Goal: Communication & Community: Participate in discussion

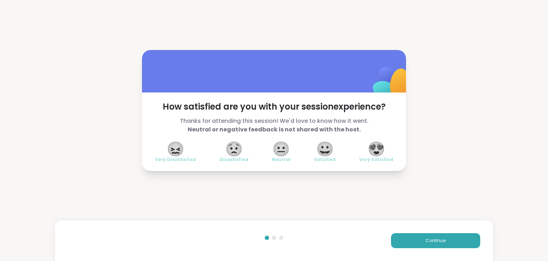
click at [381, 147] on span "😍" at bounding box center [377, 148] width 18 height 13
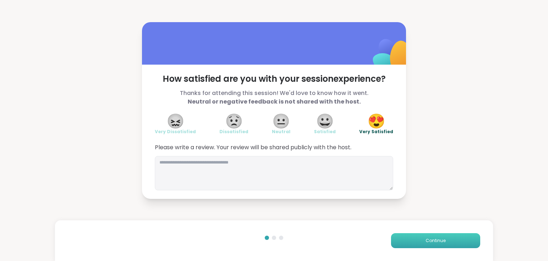
click at [412, 239] on button "Continue" at bounding box center [435, 240] width 89 height 15
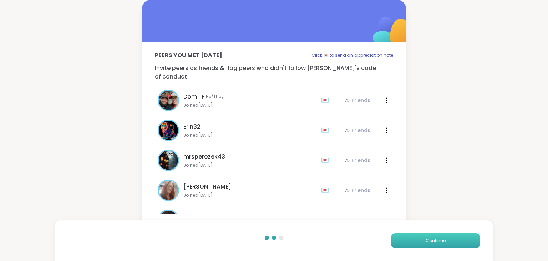
click at [412, 239] on button "Continue" at bounding box center [435, 240] width 89 height 15
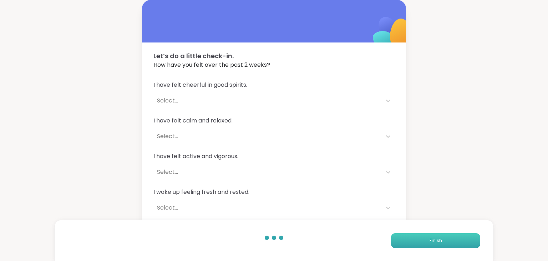
click at [412, 239] on button "Finish" at bounding box center [435, 240] width 89 height 15
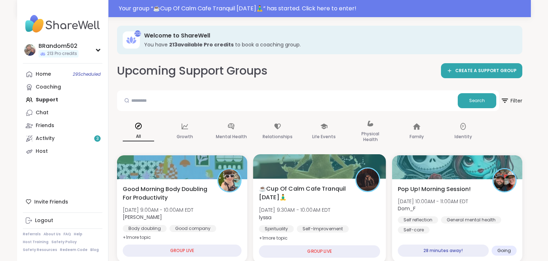
click at [325, 185] on span "☕️Cup Of Calm Cafe Tranquil Tuesday🧘‍♂️" at bounding box center [303, 192] width 89 height 17
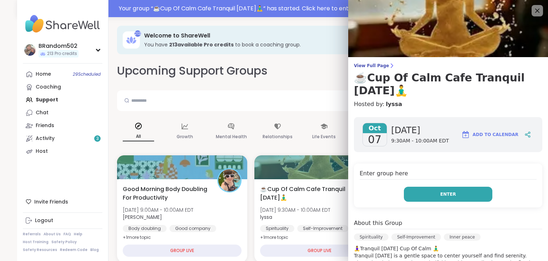
click at [432, 196] on button "Enter" at bounding box center [448, 194] width 89 height 15
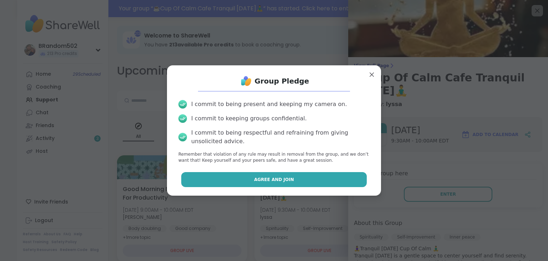
click at [330, 183] on button "Agree and Join" at bounding box center [274, 179] width 186 height 15
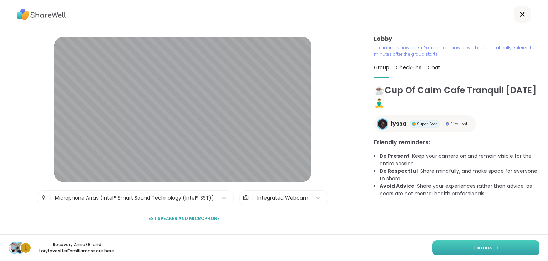
click at [487, 247] on span "Join now" at bounding box center [483, 248] width 20 height 6
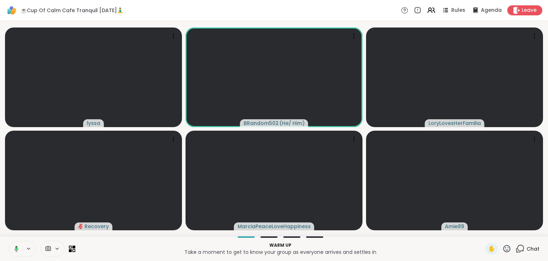
click at [15, 247] on icon at bounding box center [15, 249] width 6 height 6
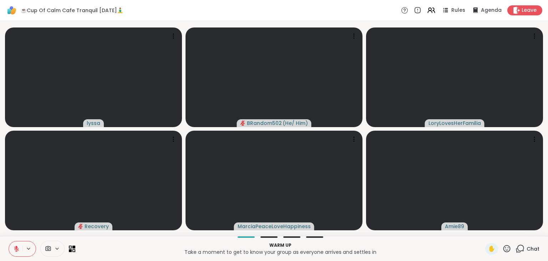
click at [518, 248] on icon at bounding box center [521, 248] width 7 height 6
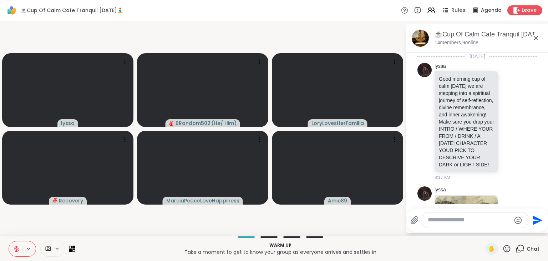
scroll to position [441, 0]
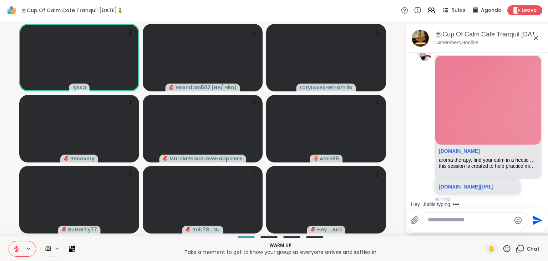
click at [437, 219] on textarea "Type your message" at bounding box center [469, 219] width 83 height 7
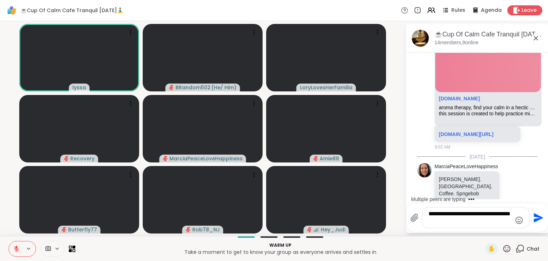
type textarea "**********"
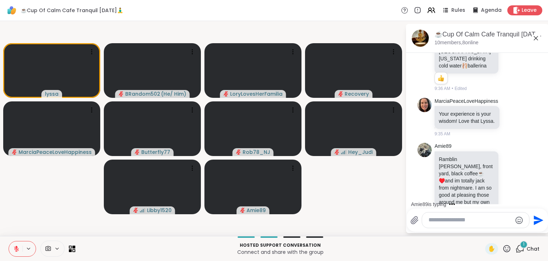
scroll to position [1165, 0]
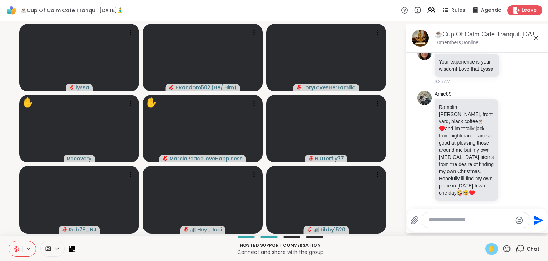
click at [497, 250] on div "✋" at bounding box center [492, 248] width 13 height 11
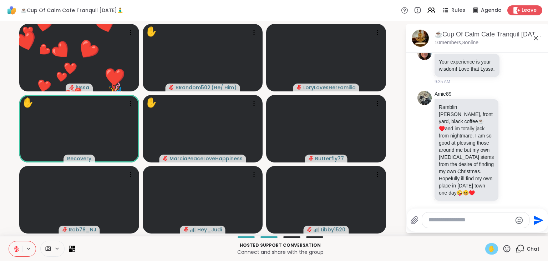
click at [511, 235] on icon at bounding box center [511, 235] width 2 height 1
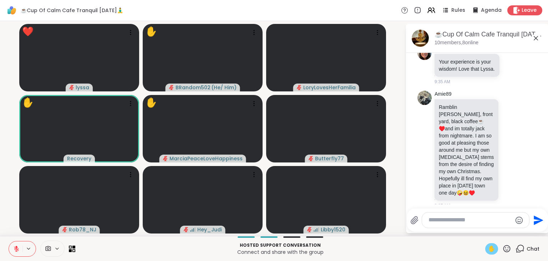
click at [473, 219] on div "Select Reaction: Sad" at bounding box center [470, 222] width 6 height 6
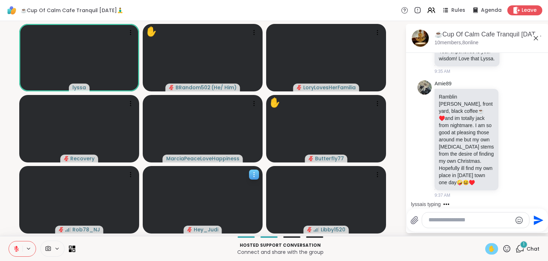
scroll to position [1246, 0]
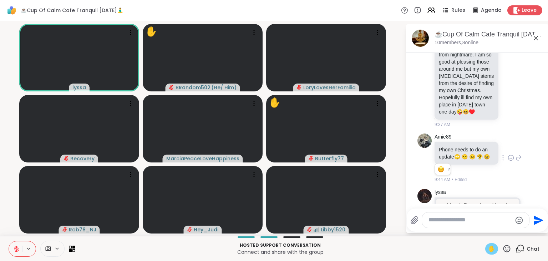
click at [16, 246] on icon at bounding box center [16, 249] width 6 height 6
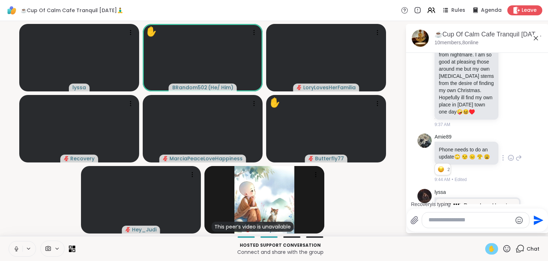
click at [16, 246] on icon at bounding box center [16, 249] width 6 height 6
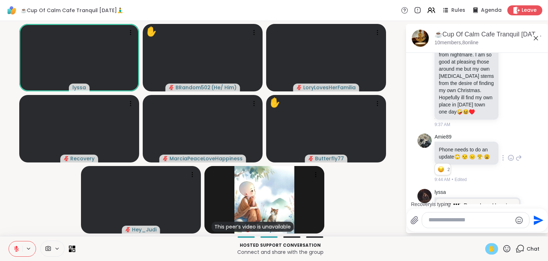
click at [488, 250] on span "✋" at bounding box center [491, 249] width 7 height 9
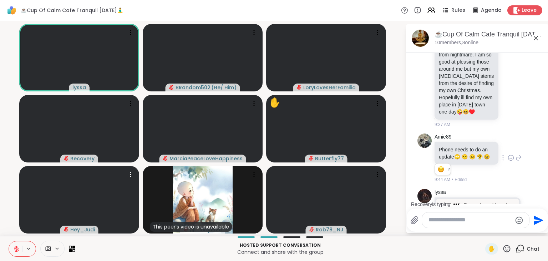
scroll to position [1341, 0]
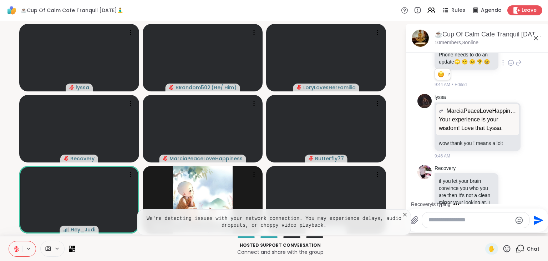
click at [404, 215] on icon at bounding box center [405, 214] width 7 height 7
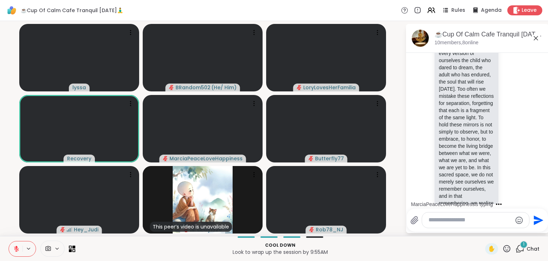
scroll to position [1802, 0]
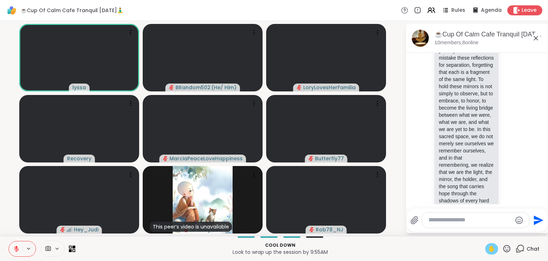
click at [493, 246] on span "✋" at bounding box center [491, 249] width 7 height 9
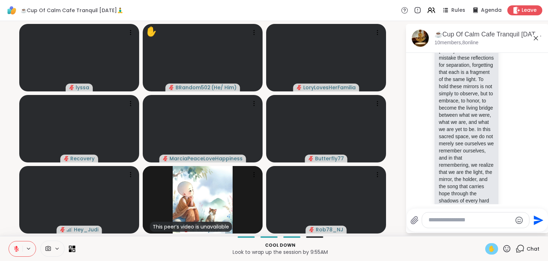
click at [20, 247] on button at bounding box center [16, 248] width 14 height 15
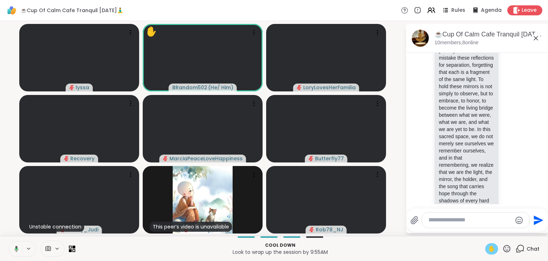
click at [490, 249] on span "✋" at bounding box center [491, 249] width 7 height 9
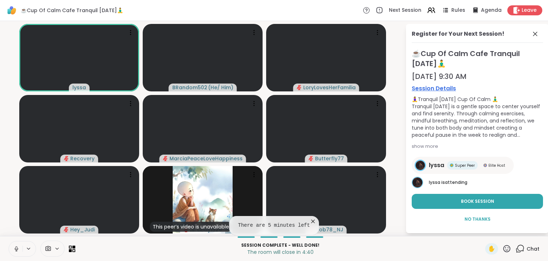
click at [13, 245] on button at bounding box center [16, 248] width 14 height 15
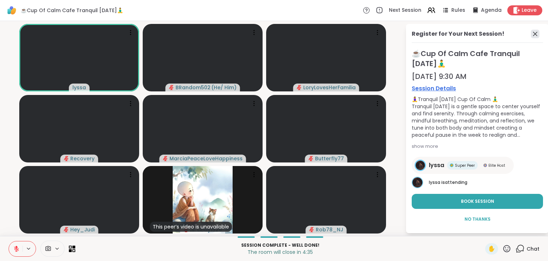
click at [536, 34] on icon at bounding box center [535, 34] width 9 height 9
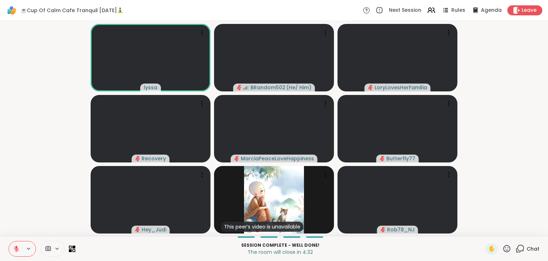
click at [522, 249] on icon at bounding box center [520, 248] width 9 height 9
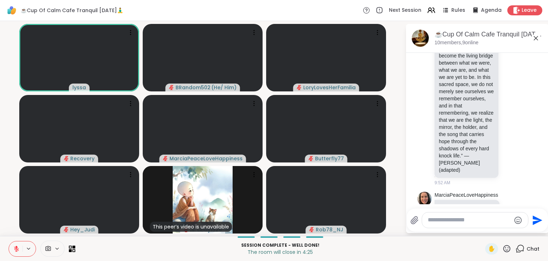
scroll to position [1913, 0]
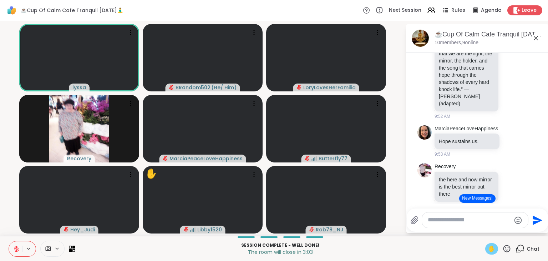
click at [496, 251] on div "✋" at bounding box center [492, 248] width 13 height 11
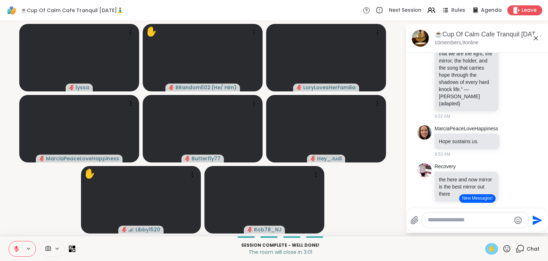
click at [465, 201] on button "New Messages!" at bounding box center [478, 198] width 36 height 9
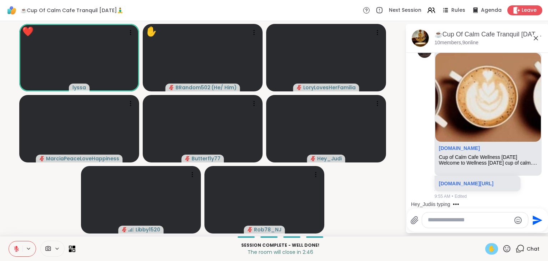
scroll to position [2137, 0]
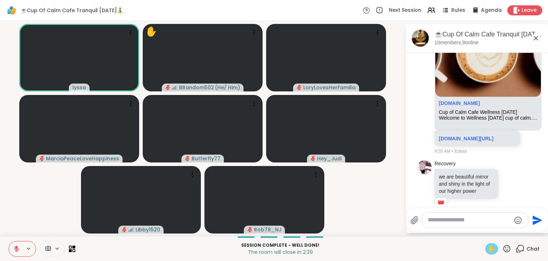
click at [14, 248] on icon at bounding box center [16, 249] width 6 height 6
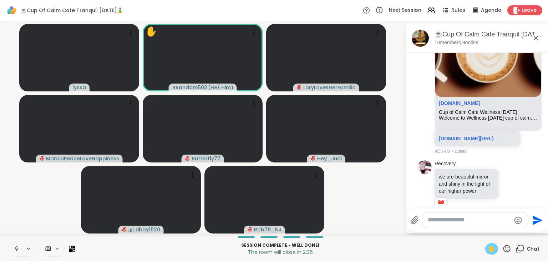
click at [489, 249] on span "✋" at bounding box center [491, 249] width 7 height 9
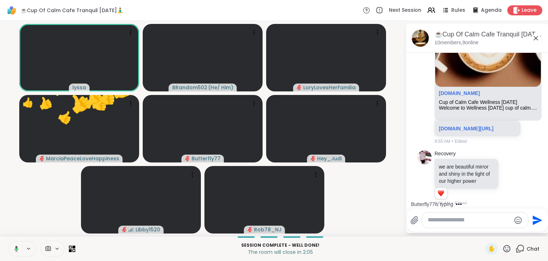
click at [14, 246] on icon at bounding box center [15, 249] width 6 height 6
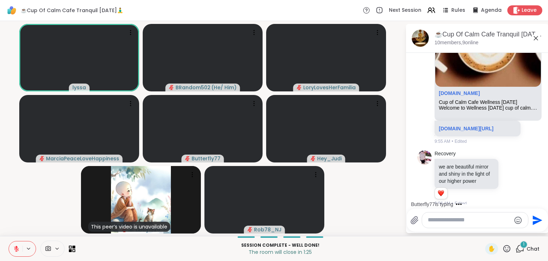
scroll to position [2185, 0]
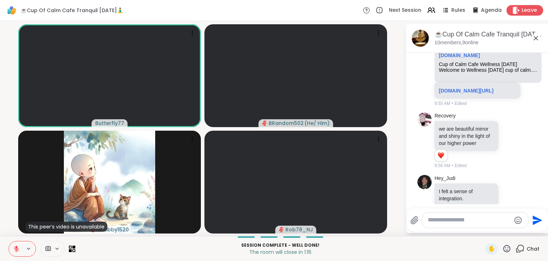
click at [525, 14] on span "Leave" at bounding box center [530, 10] width 16 height 7
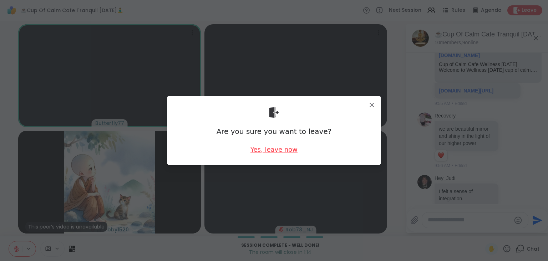
click at [285, 149] on div "Yes, leave now" at bounding box center [274, 149] width 47 height 9
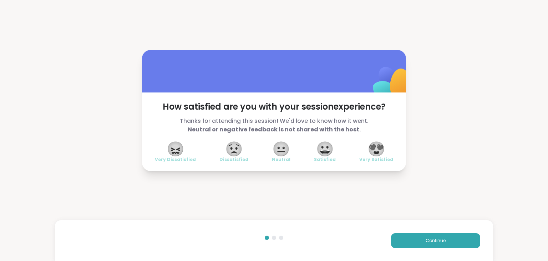
click at [382, 145] on span "😍" at bounding box center [377, 148] width 18 height 13
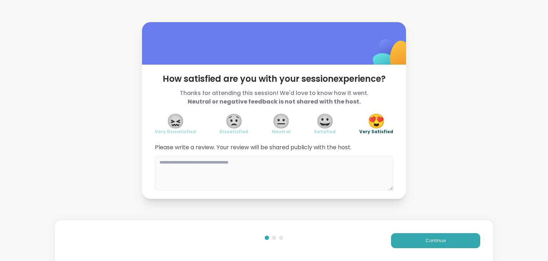
click at [322, 160] on textarea at bounding box center [274, 173] width 239 height 34
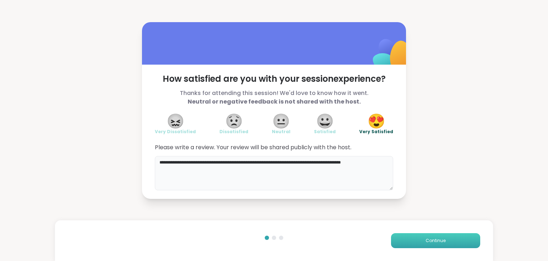
type textarea "**********"
click at [438, 237] on button "Continue" at bounding box center [435, 240] width 89 height 15
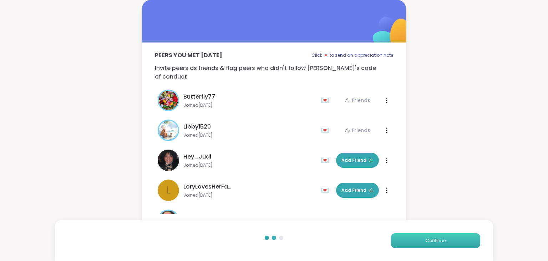
click at [438, 237] on button "Continue" at bounding box center [435, 240] width 89 height 15
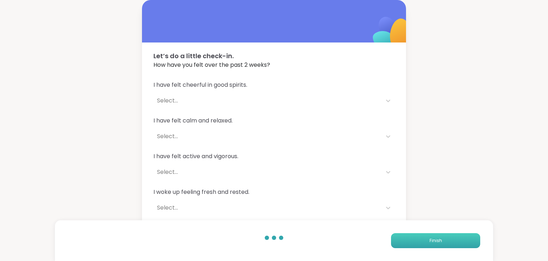
click at [438, 237] on button "Finish" at bounding box center [435, 240] width 89 height 15
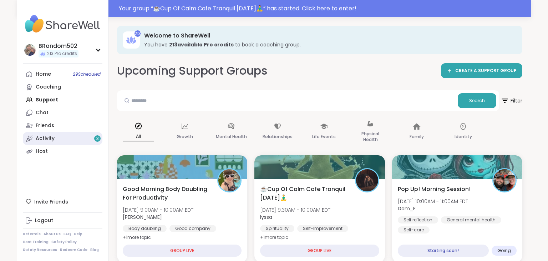
click at [69, 136] on link "Activity 3" at bounding box center [63, 138] width 80 height 13
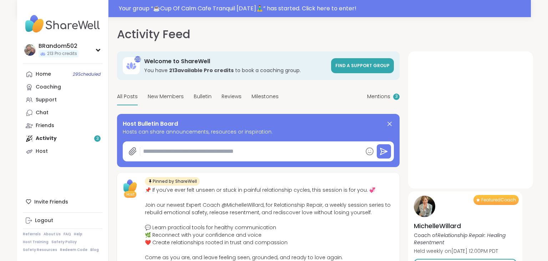
type textarea "*"
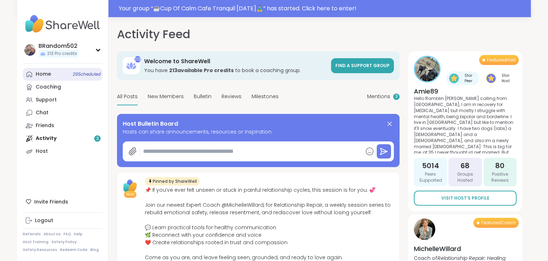
click at [69, 72] on link "Home 29 Scheduled" at bounding box center [63, 74] width 80 height 13
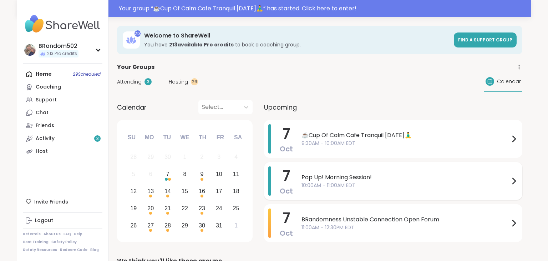
click at [319, 177] on span "Pop Up! Morning Session!" at bounding box center [406, 177] width 208 height 9
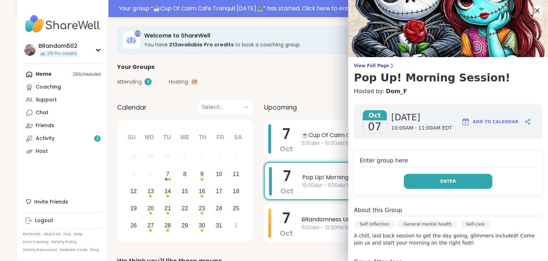
click at [429, 183] on button "Enter" at bounding box center [448, 181] width 89 height 15
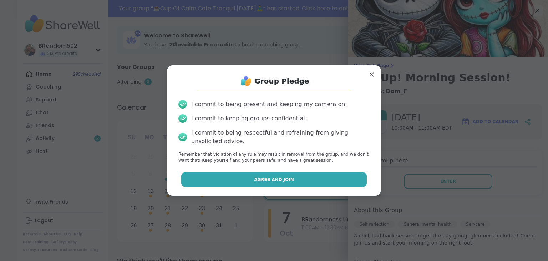
click at [309, 180] on button "Agree and Join" at bounding box center [274, 179] width 186 height 15
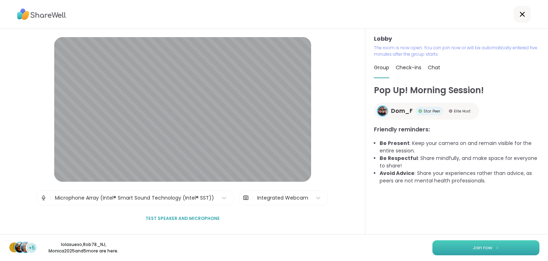
click at [457, 243] on button "Join now" at bounding box center [486, 247] width 107 height 15
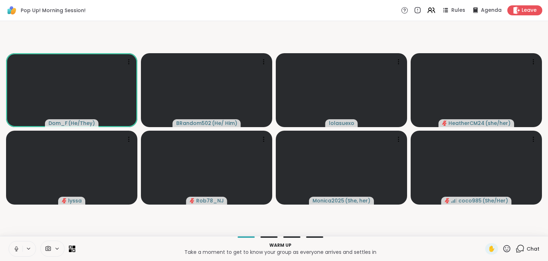
click at [13, 251] on button at bounding box center [16, 248] width 14 height 15
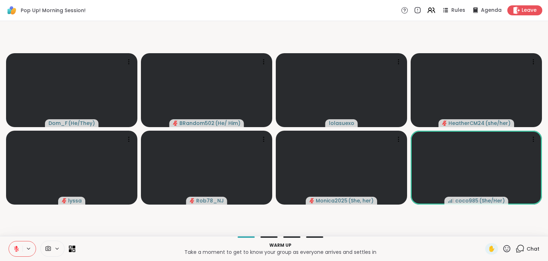
click at [13, 251] on button at bounding box center [16, 248] width 14 height 15
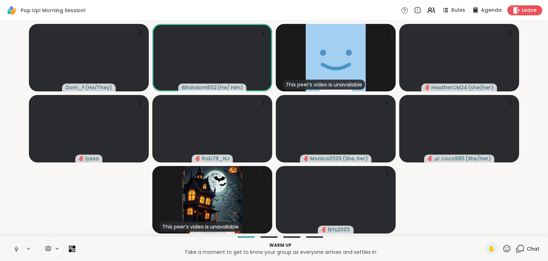
click at [13, 251] on button at bounding box center [16, 248] width 14 height 15
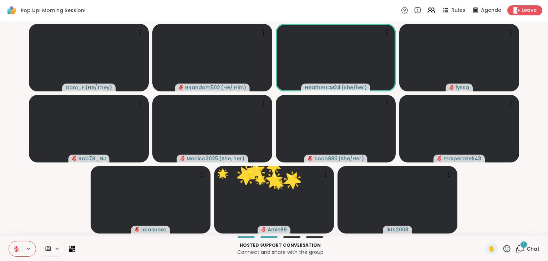
click at [506, 248] on icon at bounding box center [507, 248] width 9 height 9
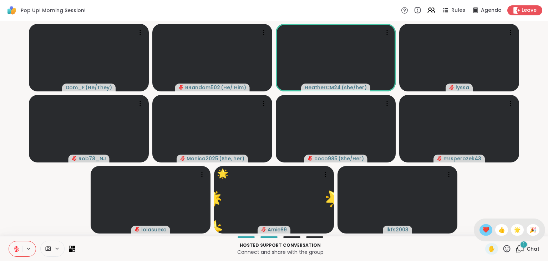
click at [486, 232] on span "❤️" at bounding box center [486, 230] width 7 height 9
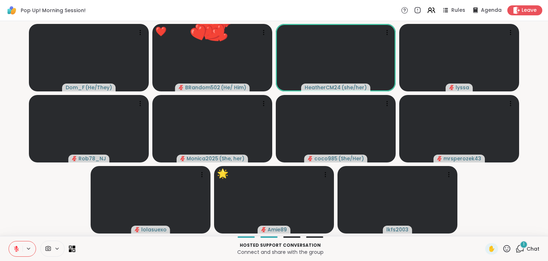
click at [486, 232] on video-player-container "Dom_F ( He/They ) ❤️ BRandom502 ( He/ Him ) ❤️ ❤️ ❤️ ❤️ ❤️ ❤️ ❤️ ❤️ ❤️ ❤️ ❤️ ❤️…" at bounding box center [274, 128] width 540 height 209
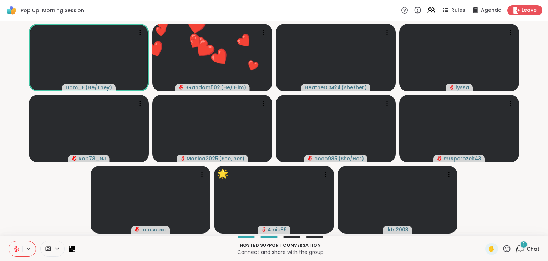
click at [524, 246] on div "1" at bounding box center [524, 245] width 8 height 8
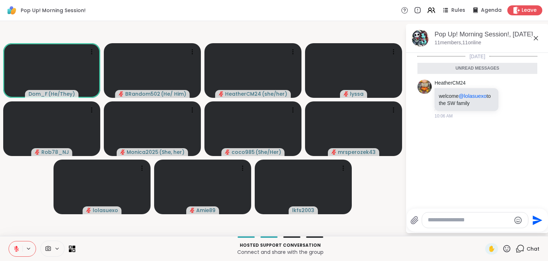
click at [15, 249] on icon at bounding box center [16, 249] width 6 height 6
click at [15, 249] on icon at bounding box center [17, 249] width 4 height 2
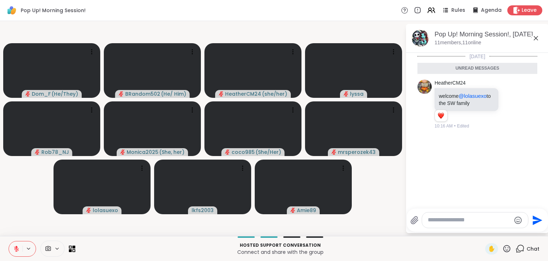
click at [16, 250] on icon at bounding box center [16, 248] width 5 height 5
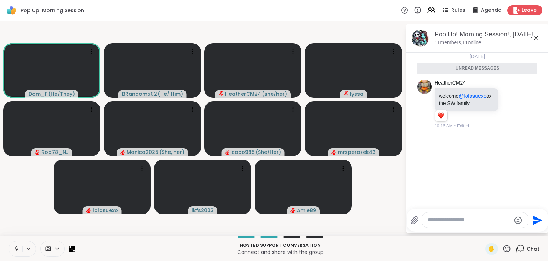
click at [15, 245] on button at bounding box center [16, 248] width 14 height 15
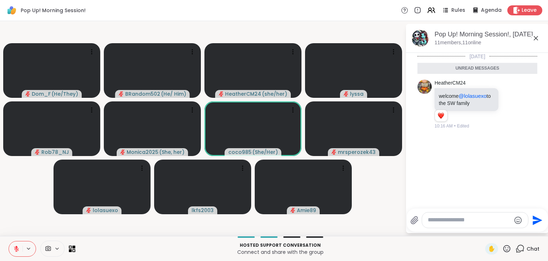
click at [508, 245] on icon at bounding box center [507, 248] width 9 height 9
click at [486, 230] on span "❤️" at bounding box center [486, 230] width 7 height 9
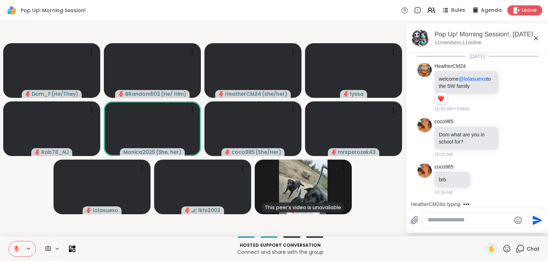
click at [472, 221] on textarea "Type your message" at bounding box center [469, 219] width 83 height 7
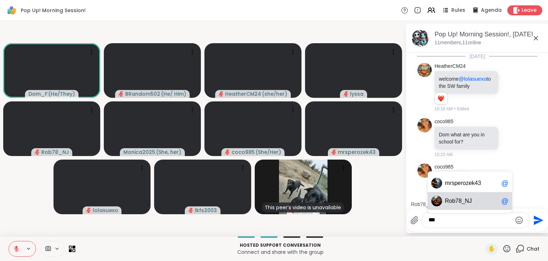
click at [468, 206] on div "Ro b78_NJ @" at bounding box center [470, 201] width 84 height 18
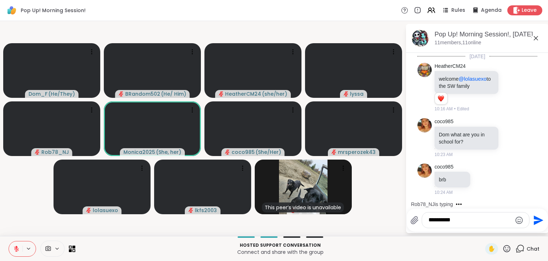
paste textarea "**********"
type textarea "**********"
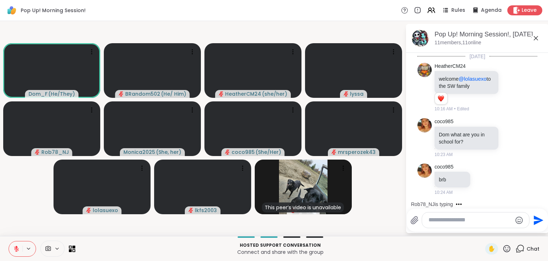
scroll to position [46, 0]
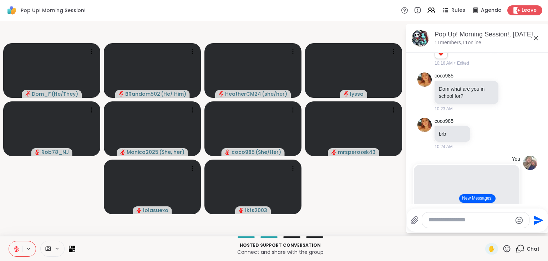
click at [19, 246] on icon at bounding box center [16, 249] width 6 height 6
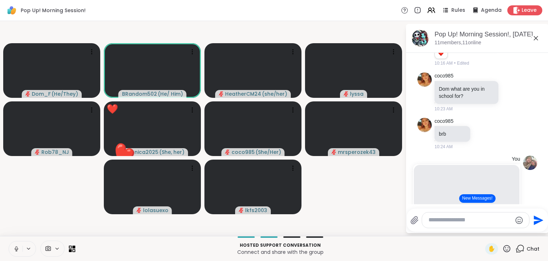
click at [19, 246] on icon at bounding box center [16, 249] width 6 height 6
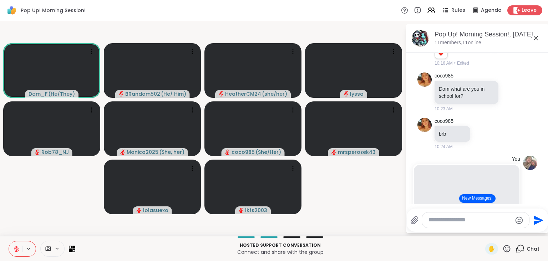
click at [481, 197] on button "New Messages!" at bounding box center [478, 198] width 36 height 9
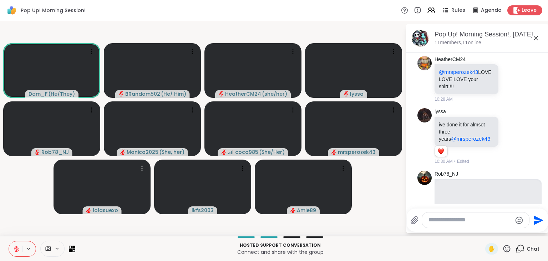
scroll to position [370, 0]
click at [525, 248] on icon at bounding box center [520, 248] width 9 height 9
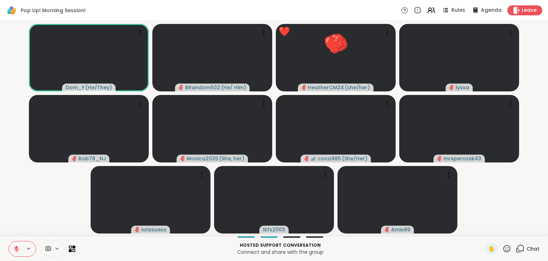
click at [525, 248] on icon at bounding box center [520, 248] width 9 height 9
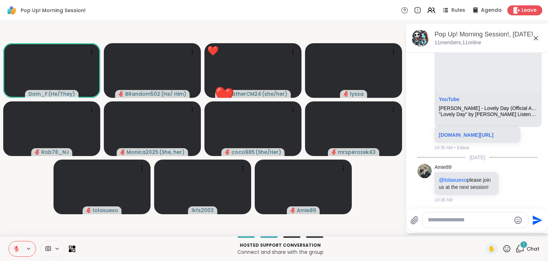
scroll to position [612, 0]
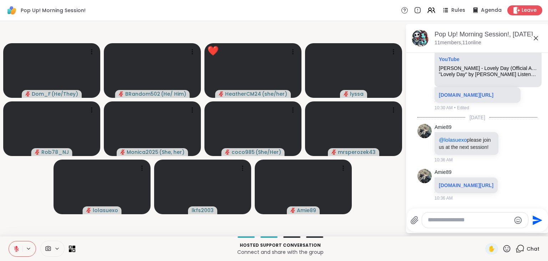
click at [18, 244] on button at bounding box center [16, 248] width 14 height 15
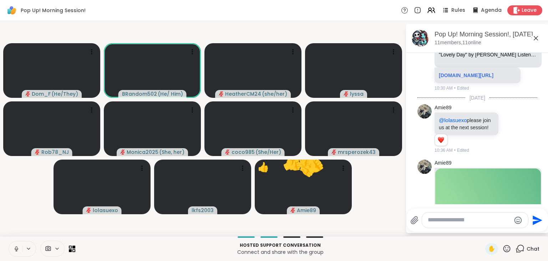
click at [18, 244] on button at bounding box center [16, 248] width 14 height 15
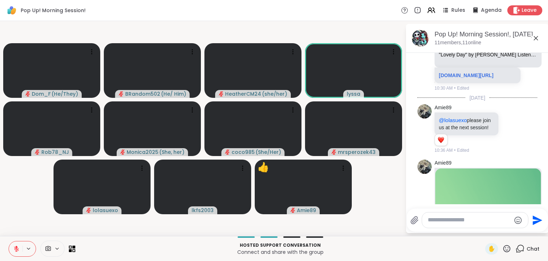
click at [18, 244] on button at bounding box center [16, 248] width 14 height 15
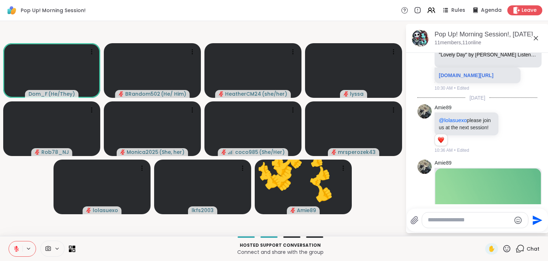
click at [521, 248] on icon at bounding box center [520, 248] width 9 height 9
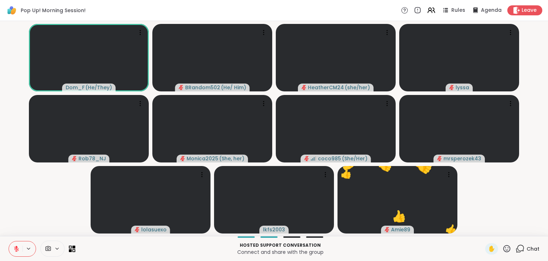
click at [521, 248] on icon at bounding box center [520, 248] width 9 height 9
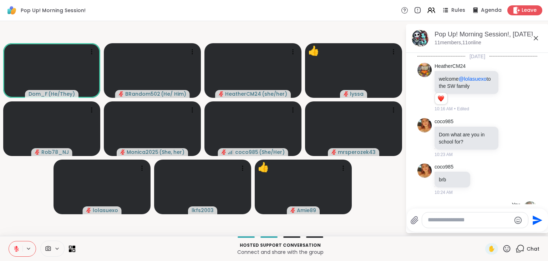
scroll to position [732, 0]
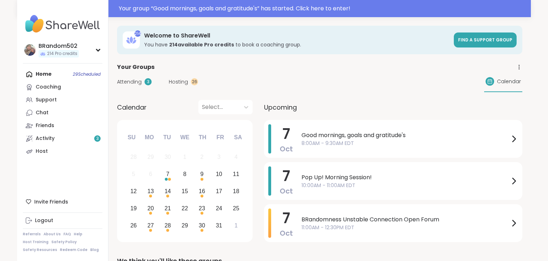
click at [178, 82] on span "Hosting" at bounding box center [178, 81] width 19 height 7
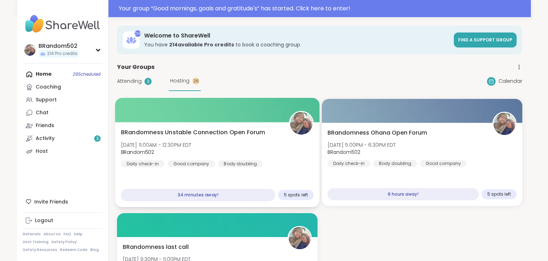
click at [226, 134] on span "BRandomness Unstable Connection Open Forum" at bounding box center [193, 132] width 145 height 9
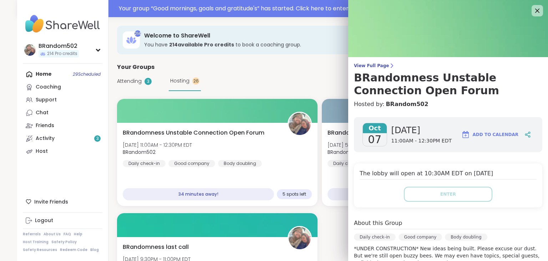
click at [224, 77] on div "Attending 3 Hosting 26 Calendar" at bounding box center [320, 81] width 406 height 20
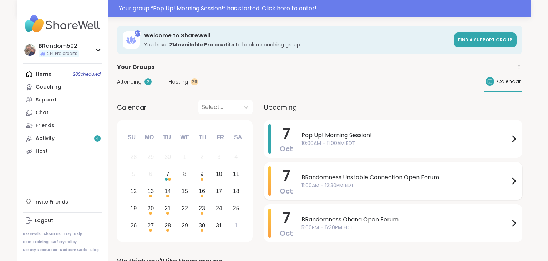
click at [320, 176] on span "BRandomness Unstable Connection Open Forum" at bounding box center [406, 177] width 208 height 9
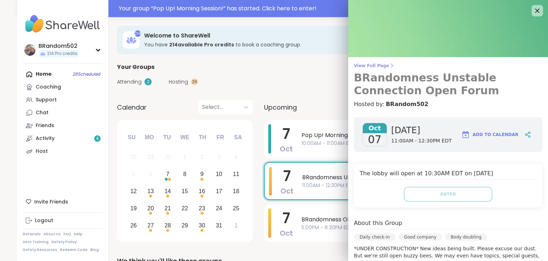
click at [366, 68] on span "View Full Page" at bounding box center [448, 66] width 189 height 6
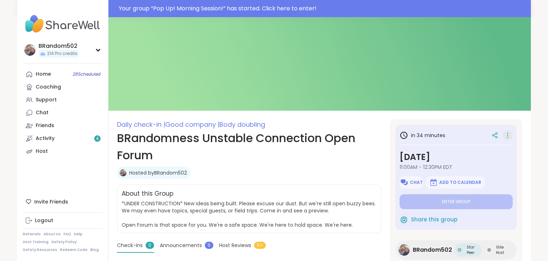
click at [508, 134] on icon at bounding box center [508, 135] width 7 height 10
click at [532, 130] on div "BRandom502 214 Pro credits BRandom502 214 Pro credits Profile Membership Settin…" at bounding box center [274, 203] width 548 height 372
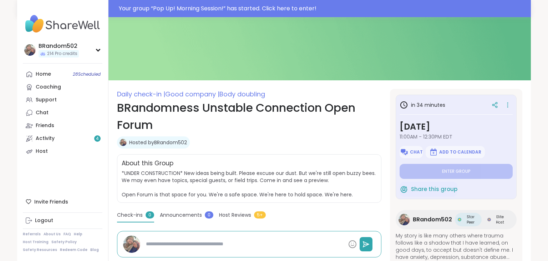
scroll to position [21, 0]
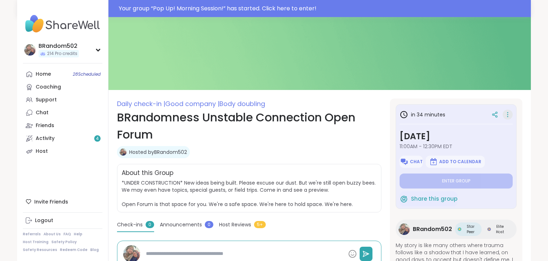
click at [508, 114] on icon at bounding box center [508, 115] width 7 height 10
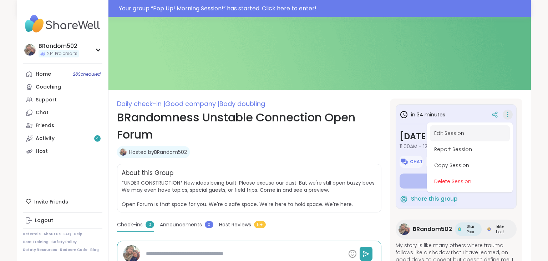
click at [474, 130] on button "Edit Session" at bounding box center [470, 133] width 80 height 16
type textarea "*"
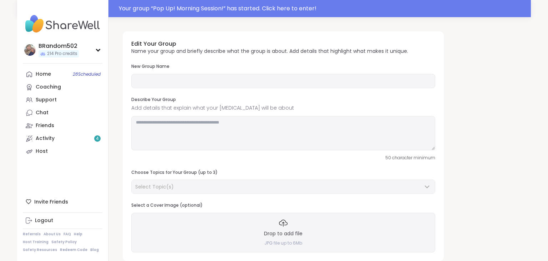
type input "**********"
type textarea "**********"
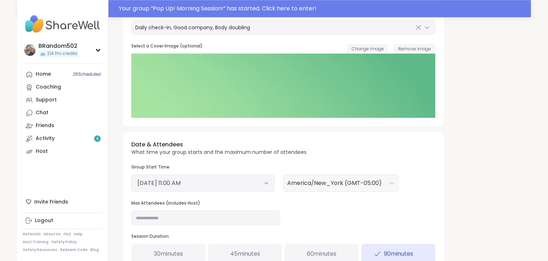
scroll to position [164, 0]
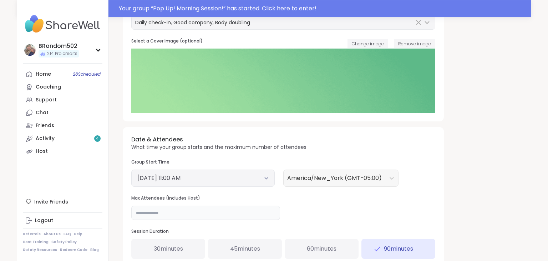
click at [202, 210] on input "**" at bounding box center [205, 213] width 149 height 14
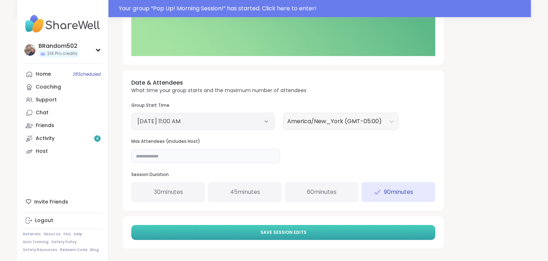
type input "**"
click at [405, 232] on button "Save Session Edits" at bounding box center [283, 232] width 304 height 15
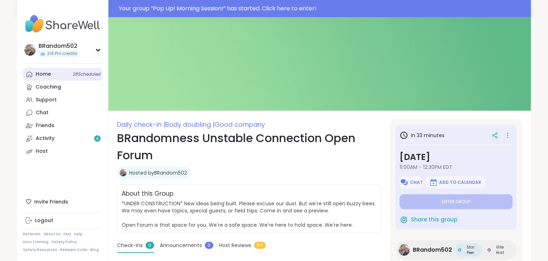
click at [62, 72] on link "Home 28 Scheduled" at bounding box center [63, 74] width 80 height 13
type textarea "*"
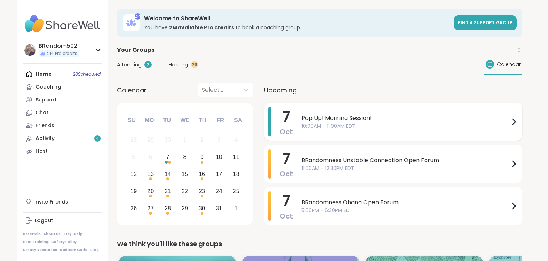
click at [296, 134] on div "7 Oct Pop Up! Morning Session! 10:00AM - 11:00AM EDT" at bounding box center [393, 122] width 259 height 38
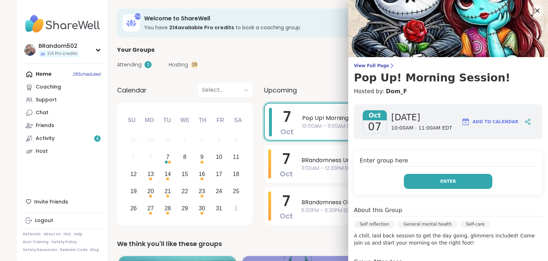
click at [421, 180] on button "Enter" at bounding box center [448, 181] width 89 height 15
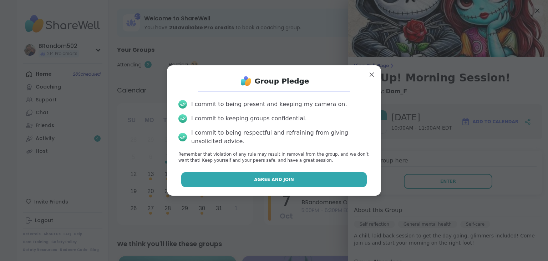
click at [342, 175] on button "Agree and Join" at bounding box center [274, 179] width 186 height 15
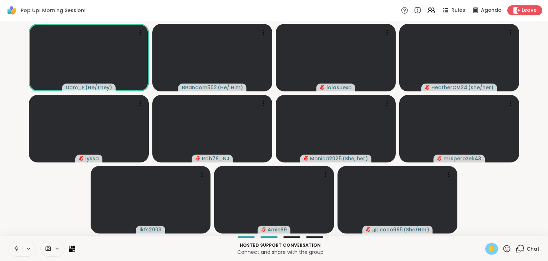
click at [490, 250] on span "✋" at bounding box center [491, 249] width 7 height 9
click at [521, 250] on icon at bounding box center [520, 248] width 9 height 9
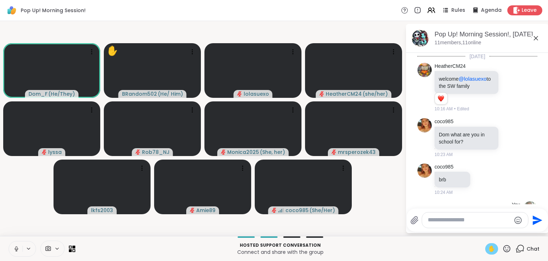
scroll to position [732, 0]
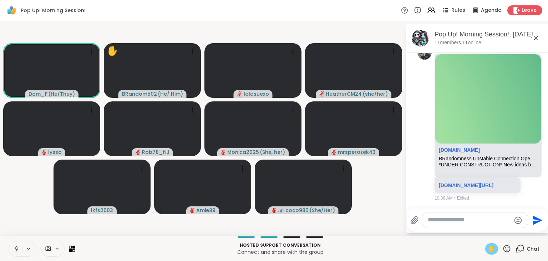
click at [488, 249] on div "✋" at bounding box center [492, 248] width 13 height 11
click at [16, 245] on button at bounding box center [16, 248] width 14 height 15
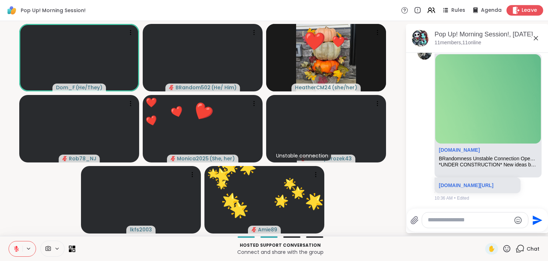
click at [527, 11] on span "Leave" at bounding box center [530, 10] width 16 height 7
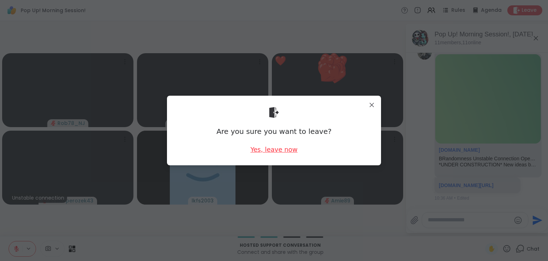
click at [274, 151] on div "Yes, leave now" at bounding box center [274, 149] width 47 height 9
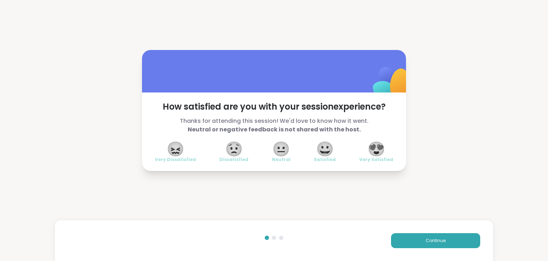
click at [372, 151] on span "😍" at bounding box center [377, 148] width 18 height 13
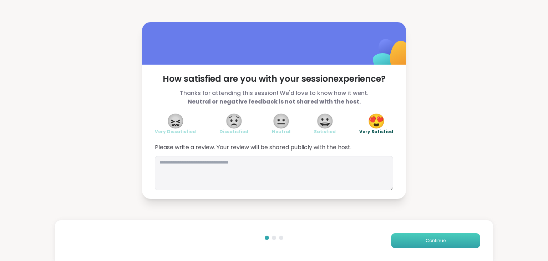
click at [421, 237] on button "Continue" at bounding box center [435, 240] width 89 height 15
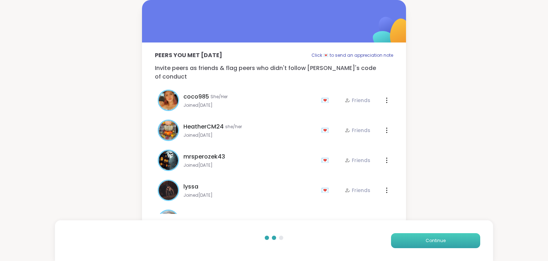
click at [421, 237] on button "Continue" at bounding box center [435, 240] width 89 height 15
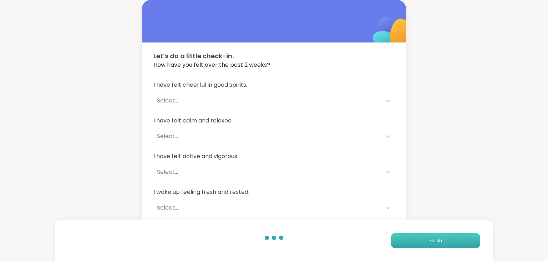
click at [421, 237] on button "Finish" at bounding box center [435, 240] width 89 height 15
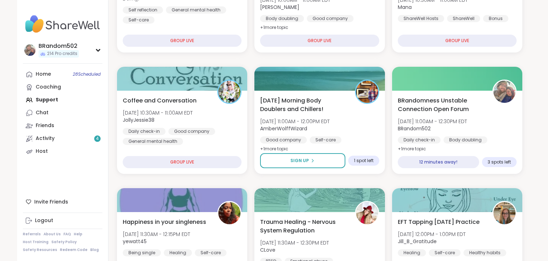
scroll to position [198, 0]
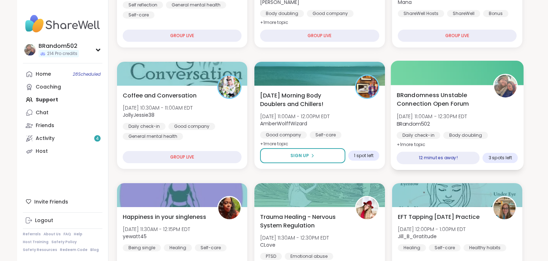
click at [442, 88] on div "BRandomness Unstable Connection Open Forum Tue, Oct 07 | 11:00AM - 12:30PM EDT …" at bounding box center [457, 127] width 133 height 85
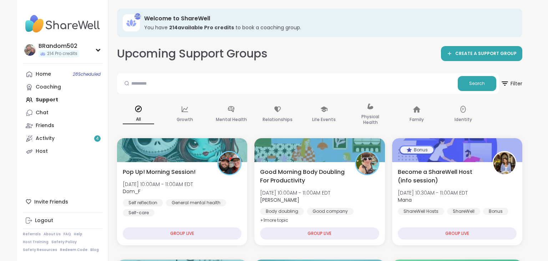
scroll to position [198, 0]
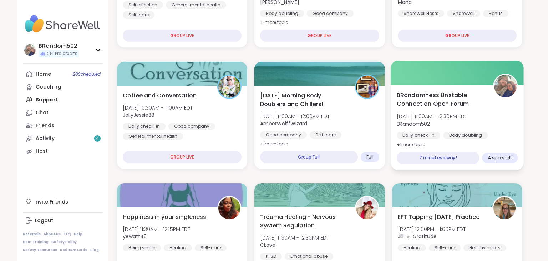
click at [436, 100] on span "BRandomness Unstable Connection Open Forum" at bounding box center [441, 99] width 89 height 17
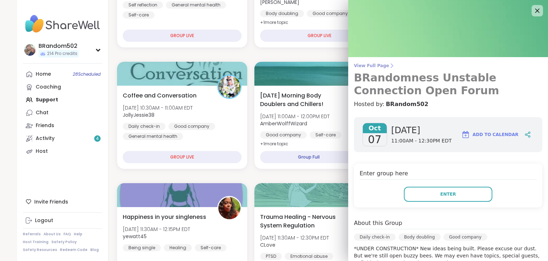
click at [376, 64] on span "View Full Page" at bounding box center [448, 66] width 189 height 6
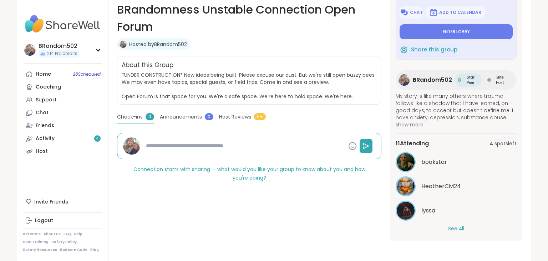
scroll to position [44, 0]
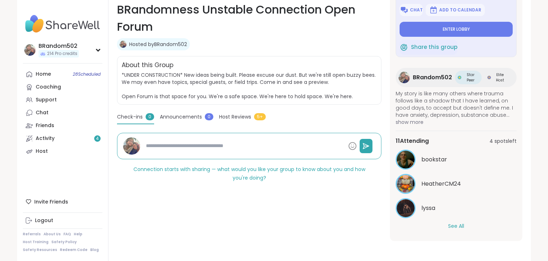
click at [459, 224] on button "See All" at bounding box center [456, 225] width 16 height 7
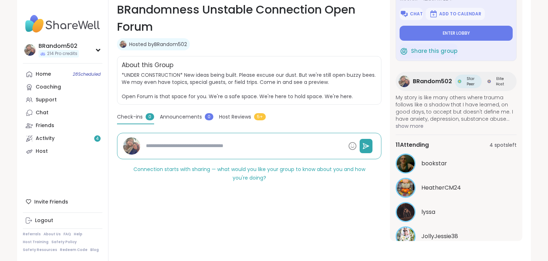
scroll to position [0, 0]
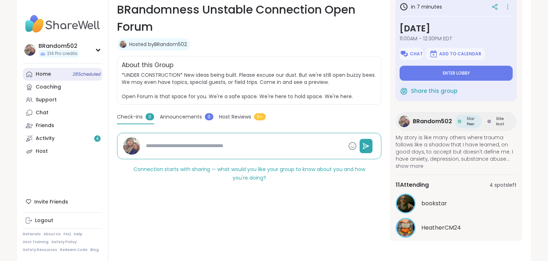
click at [47, 72] on div "Home 28 Scheduled" at bounding box center [43, 74] width 15 height 7
type textarea "*"
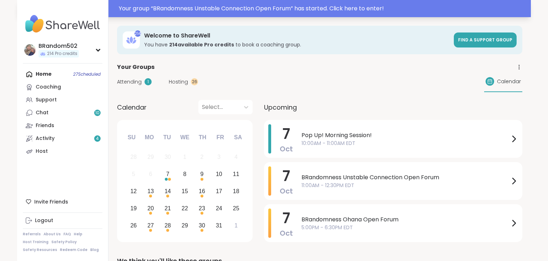
click at [376, 7] on div "Your group “ BRandomness Unstable Connection Open Forum ” has started. Click he…" at bounding box center [323, 8] width 408 height 9
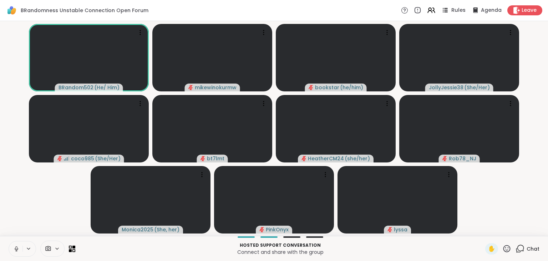
click at [458, 14] on span "Rules" at bounding box center [459, 10] width 15 height 7
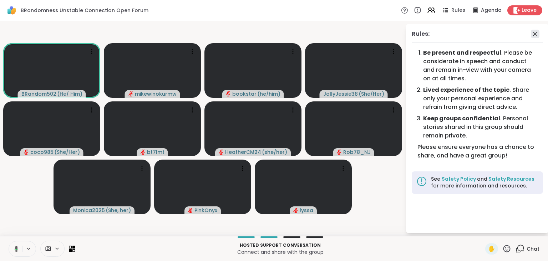
click at [538, 32] on icon at bounding box center [535, 34] width 4 height 4
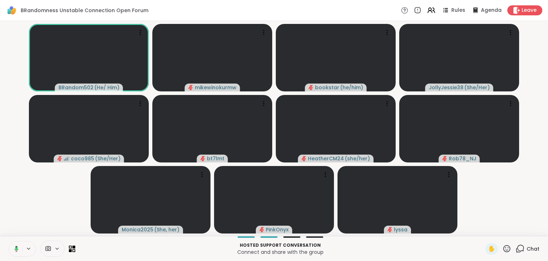
click at [521, 254] on div "Chat" at bounding box center [528, 248] width 24 height 11
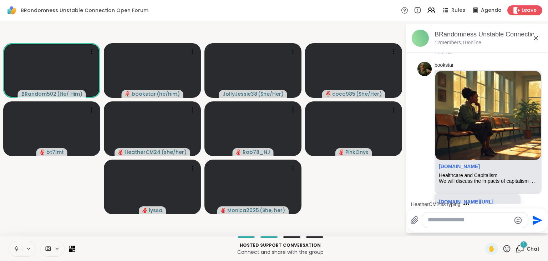
scroll to position [641, 0]
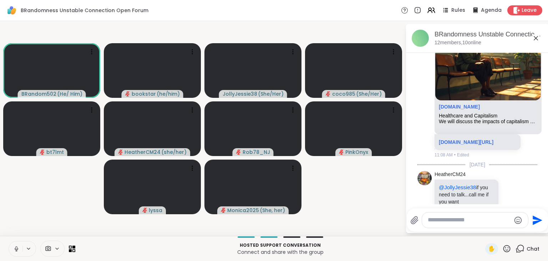
click at [15, 247] on icon at bounding box center [16, 249] width 6 height 6
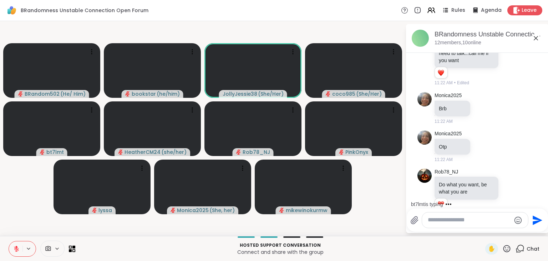
scroll to position [820, 0]
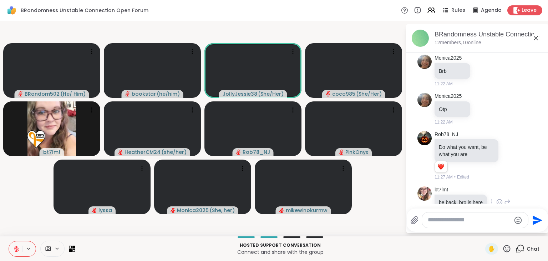
click at [500, 203] on icon at bounding box center [500, 203] width 2 height 1
click at [497, 187] on div "Select Reaction: Heart" at bounding box center [500, 190] width 6 height 6
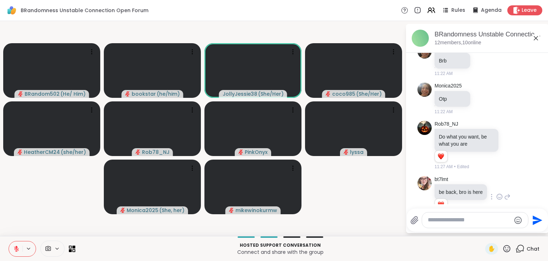
click at [16, 248] on icon at bounding box center [16, 247] width 2 height 3
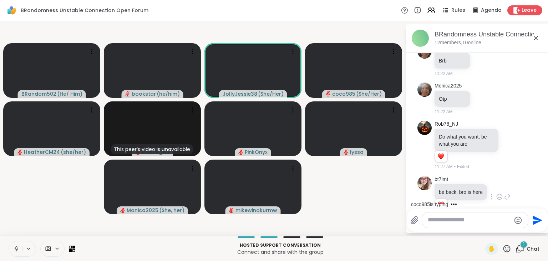
scroll to position [876, 0]
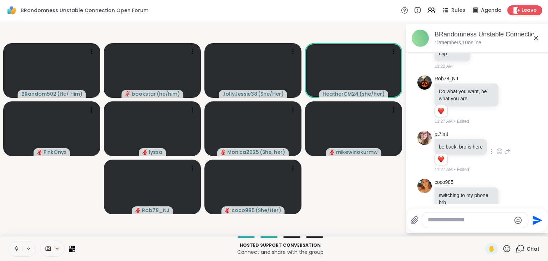
click at [16, 247] on icon at bounding box center [16, 249] width 6 height 6
click at [16, 247] on icon at bounding box center [16, 247] width 2 height 3
click at [16, 251] on icon at bounding box center [16, 249] width 6 height 6
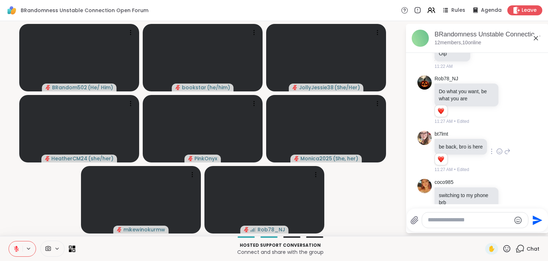
click at [16, 251] on icon at bounding box center [16, 248] width 5 height 5
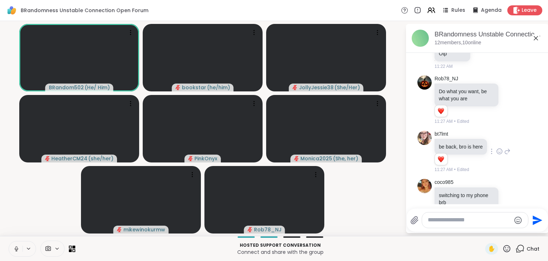
click at [16, 247] on icon at bounding box center [16, 249] width 6 height 6
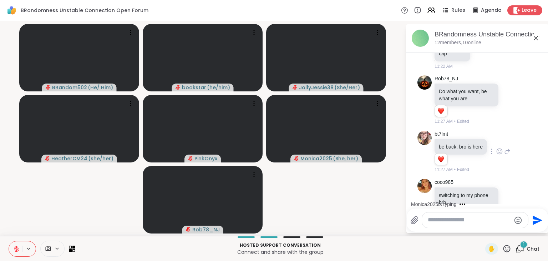
scroll to position [935, 0]
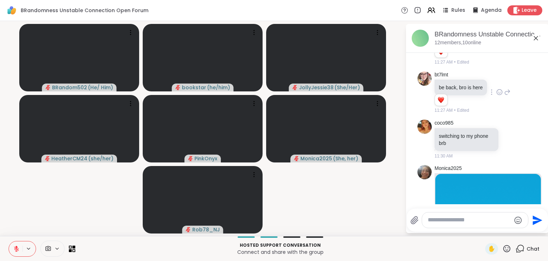
click at [521, 249] on icon at bounding box center [520, 248] width 9 height 9
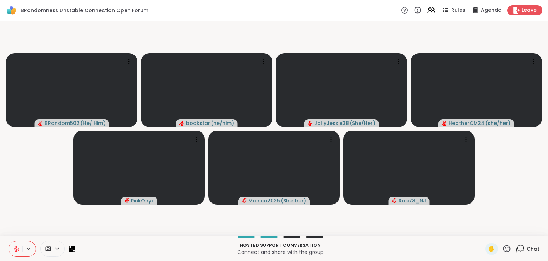
click at [521, 249] on icon at bounding box center [520, 248] width 9 height 9
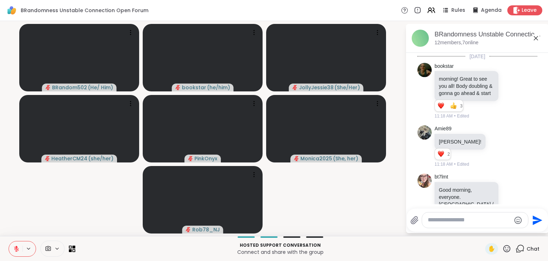
scroll to position [1044, 0]
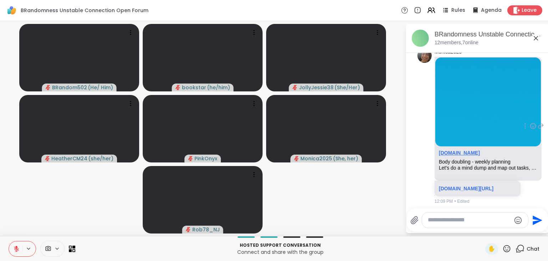
click at [465, 150] on link "sharewellnow.com" at bounding box center [459, 153] width 41 height 6
click at [19, 248] on icon at bounding box center [16, 249] width 6 height 6
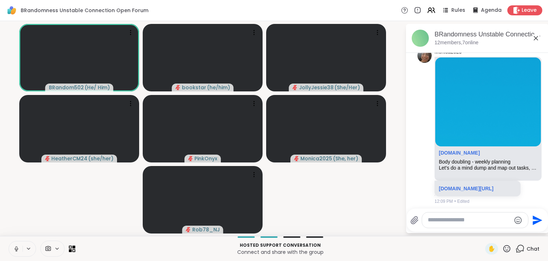
click at [19, 248] on icon at bounding box center [16, 249] width 6 height 6
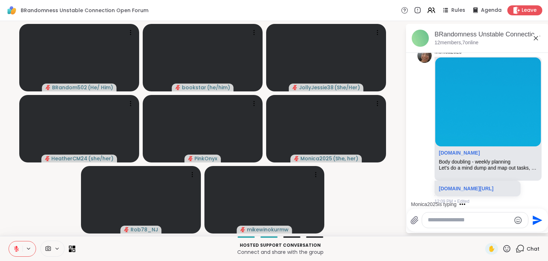
scroll to position [1111, 0]
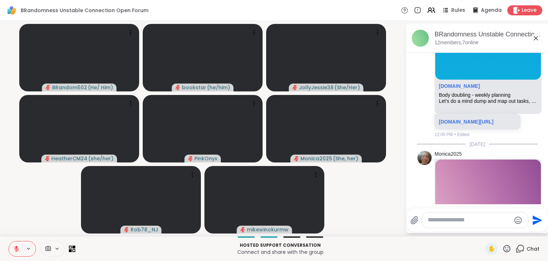
click at [521, 250] on icon at bounding box center [520, 248] width 9 height 9
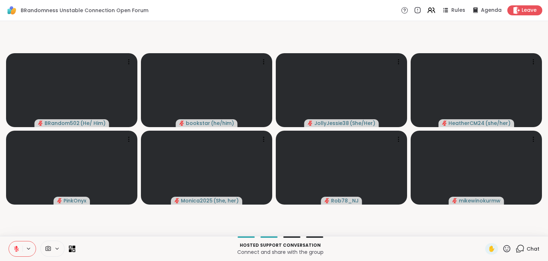
click at [521, 250] on icon at bounding box center [520, 248] width 9 height 9
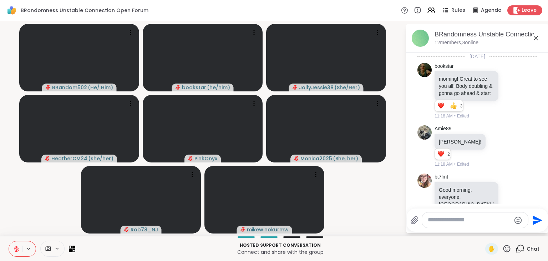
scroll to position [1220, 0]
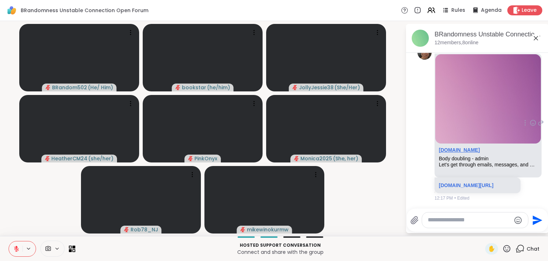
click at [461, 147] on link "sharewellnow.com" at bounding box center [459, 150] width 41 height 6
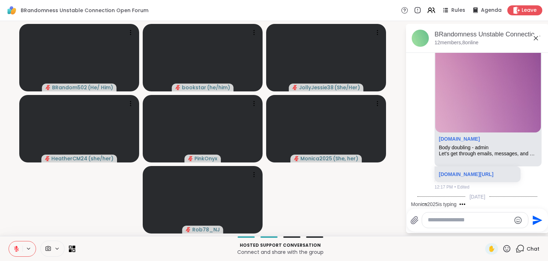
scroll to position [1287, 0]
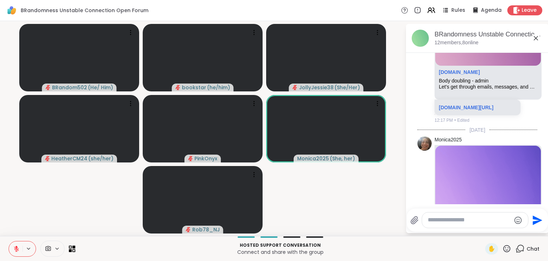
click at [523, 247] on icon at bounding box center [520, 248] width 9 height 9
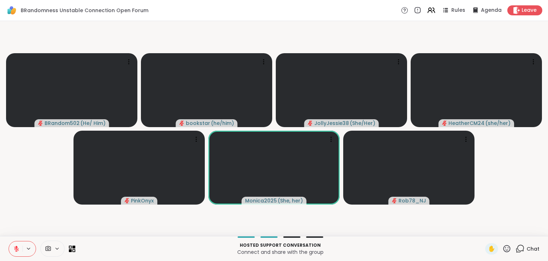
click at [523, 247] on icon at bounding box center [520, 248] width 9 height 9
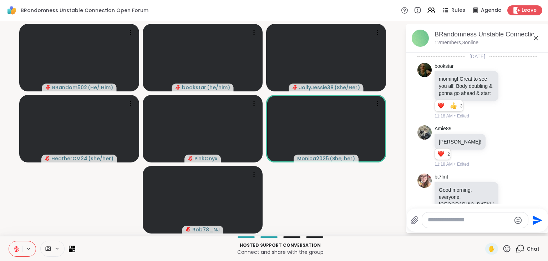
scroll to position [1396, 0]
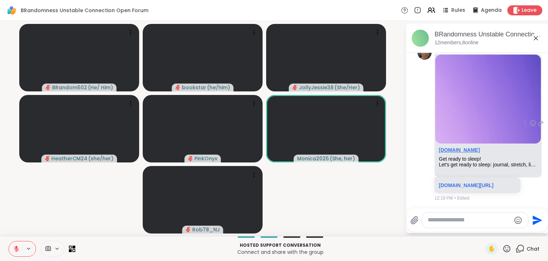
click at [476, 147] on link "sharewellnow.com" at bounding box center [459, 150] width 41 height 6
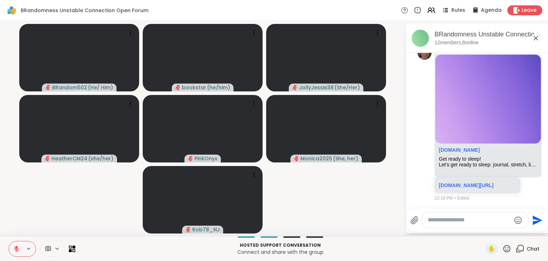
click at [12, 246] on button at bounding box center [16, 248] width 14 height 15
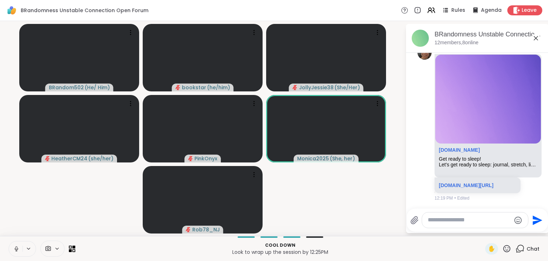
click at [12, 246] on button at bounding box center [16, 248] width 14 height 15
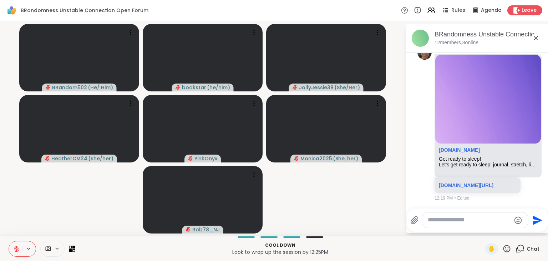
click at [20, 244] on button at bounding box center [16, 248] width 14 height 15
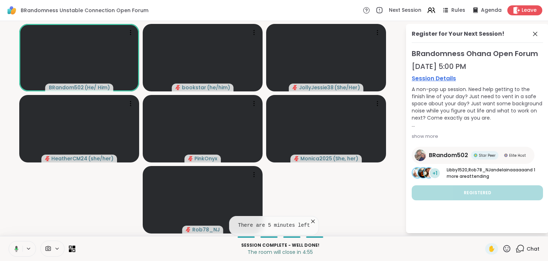
click at [311, 221] on icon at bounding box center [313, 221] width 7 height 7
click at [536, 32] on icon at bounding box center [535, 34] width 9 height 9
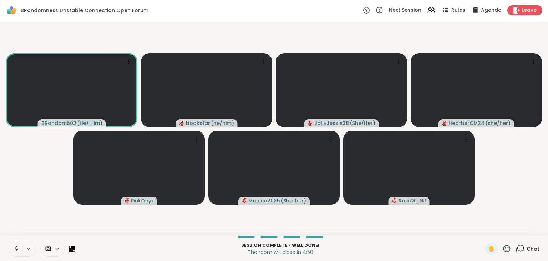
click at [521, 251] on icon at bounding box center [521, 248] width 7 height 6
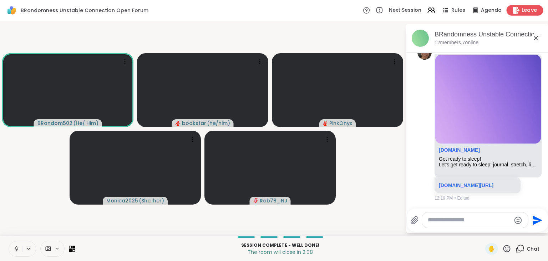
click at [525, 11] on span "Leave" at bounding box center [530, 10] width 16 height 7
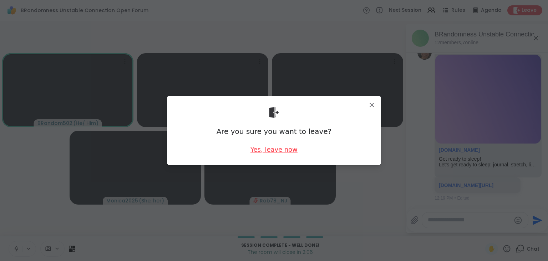
click at [281, 151] on div "Yes, leave now" at bounding box center [274, 149] width 47 height 9
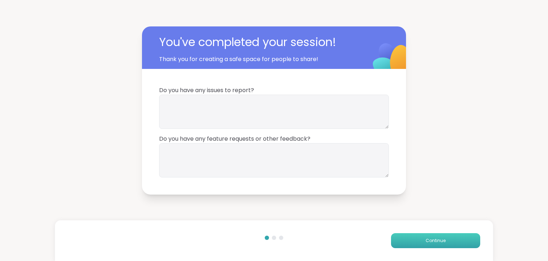
click at [413, 239] on button "Continue" at bounding box center [435, 240] width 89 height 15
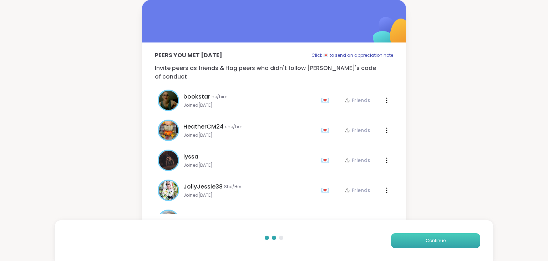
click at [413, 239] on button "Continue" at bounding box center [435, 240] width 89 height 15
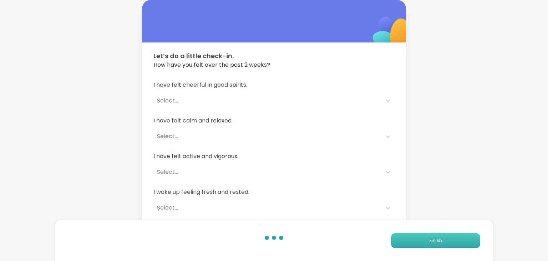
click at [413, 239] on button "Finish" at bounding box center [435, 240] width 89 height 15
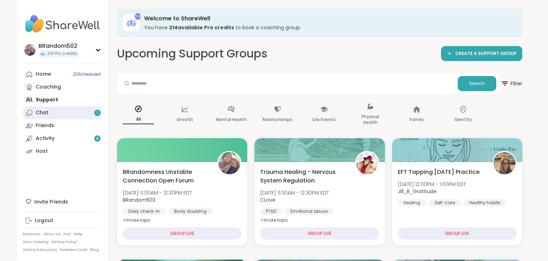
click at [75, 110] on link "Chat 1" at bounding box center [63, 112] width 80 height 13
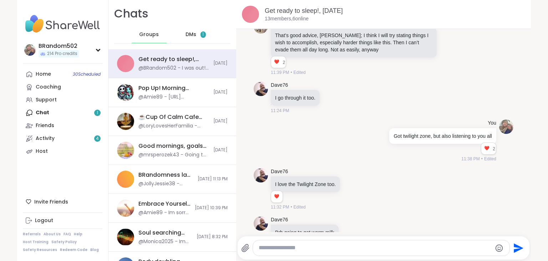
scroll to position [3518, 0]
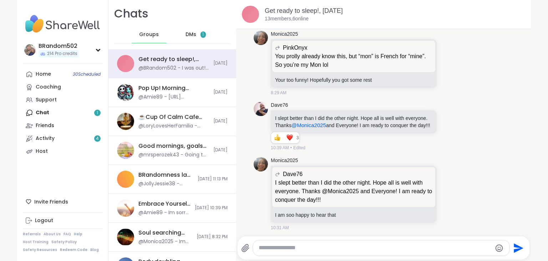
click at [189, 34] on span "DMs" at bounding box center [191, 34] width 11 height 7
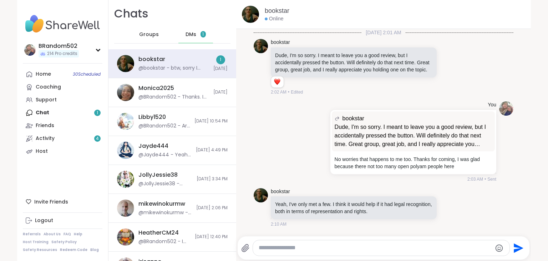
scroll to position [665, 0]
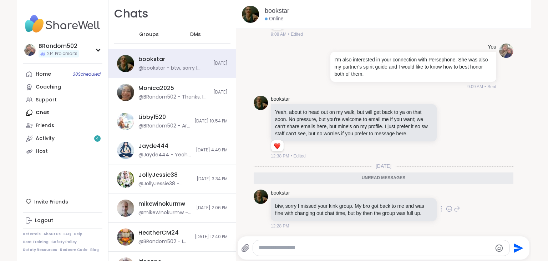
click at [457, 208] on icon at bounding box center [457, 209] width 6 height 9
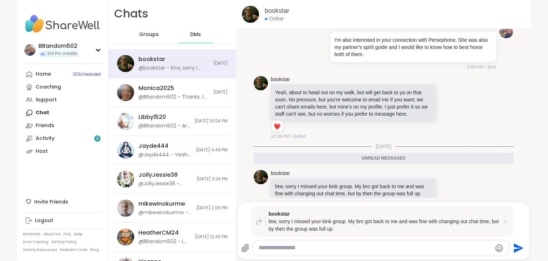
click at [506, 223] on icon at bounding box center [505, 221] width 7 height 7
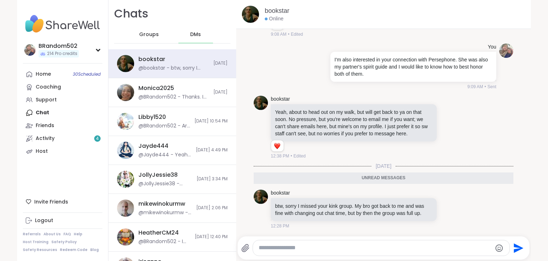
click at [395, 246] on textarea "Type your message" at bounding box center [375, 247] width 233 height 7
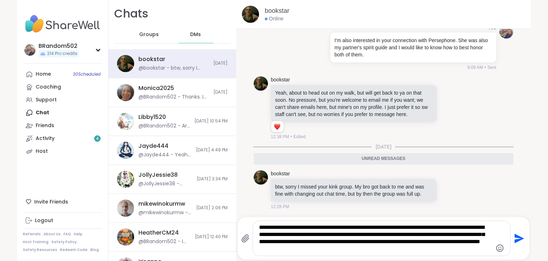
type textarea "**********"
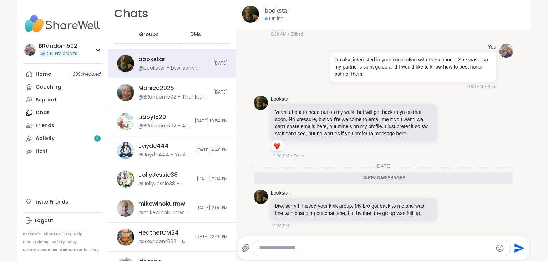
scroll to position [714, 0]
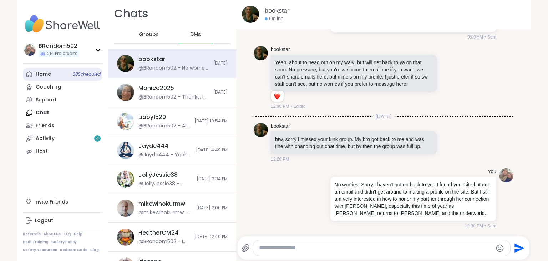
click at [56, 78] on link "Home 30 Scheduled" at bounding box center [63, 74] width 80 height 13
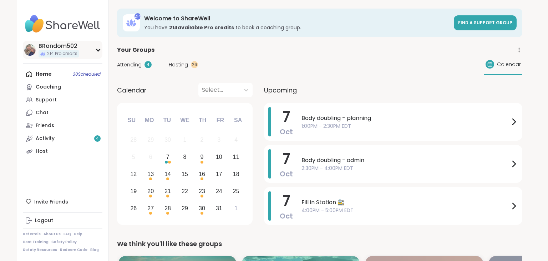
click at [98, 50] on icon at bounding box center [97, 50] width 3 height 2
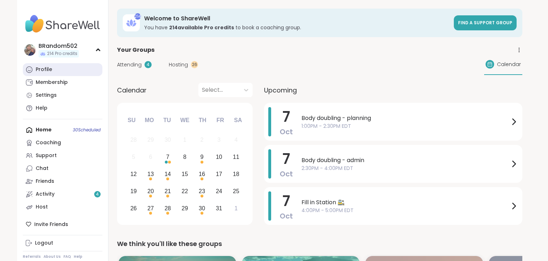
click at [67, 68] on link "Profile" at bounding box center [63, 69] width 80 height 13
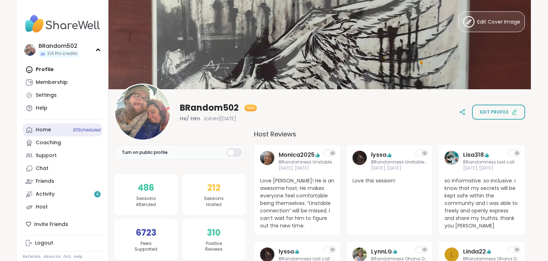
click at [48, 134] on div "Home 30 Scheduled" at bounding box center [43, 129] width 15 height 7
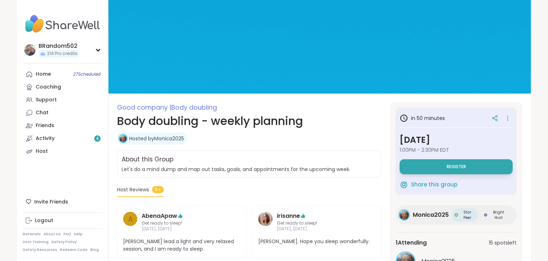
click at [490, 165] on button "Register" at bounding box center [456, 166] width 113 height 15
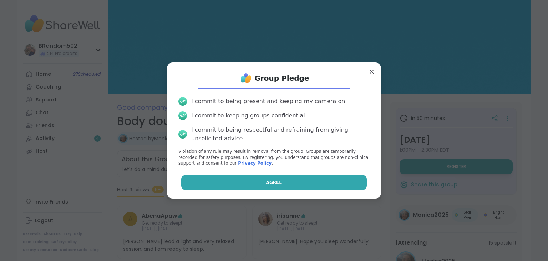
click at [351, 181] on button "Agree" at bounding box center [274, 182] width 186 height 15
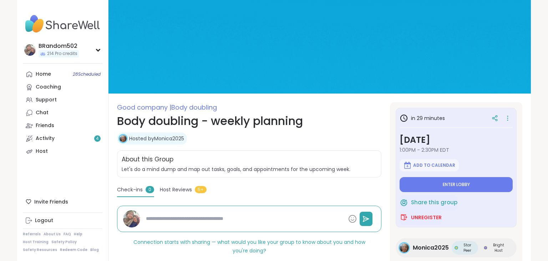
type textarea "*"
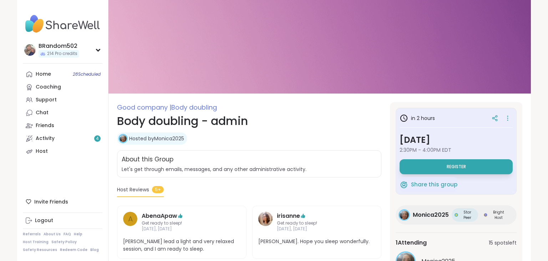
click at [453, 167] on span "Register" at bounding box center [456, 167] width 19 height 6
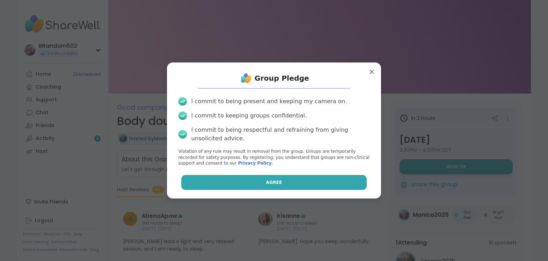
click at [344, 177] on button "Agree" at bounding box center [274, 182] width 186 height 15
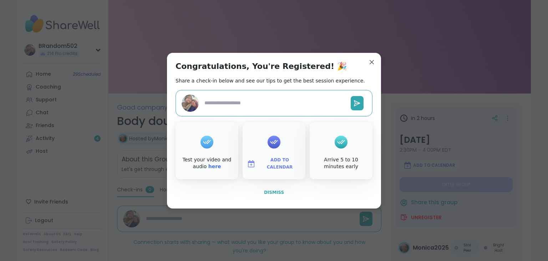
click at [279, 189] on button "Dismiss" at bounding box center [274, 192] width 197 height 15
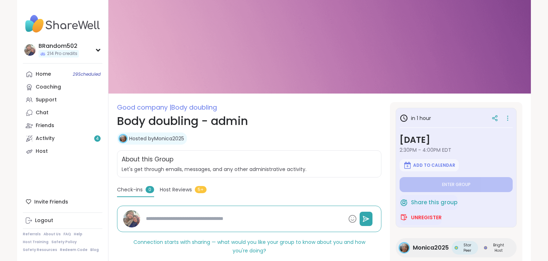
type textarea "*"
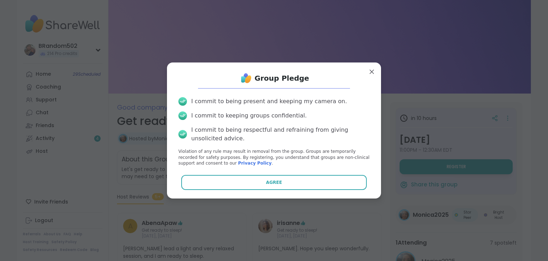
click at [323, 187] on button "Agree" at bounding box center [274, 182] width 186 height 15
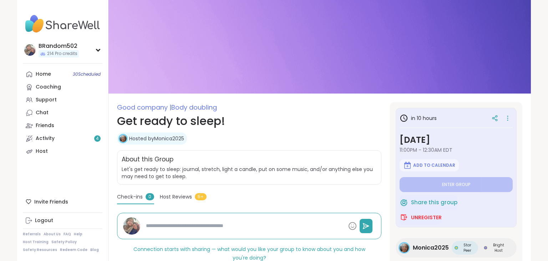
type textarea "*"
